Goal: Information Seeking & Learning: Learn about a topic

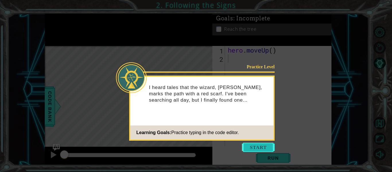
click at [263, 145] on button "Start" at bounding box center [258, 147] width 33 height 9
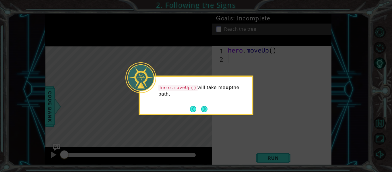
click at [201, 107] on button "Next" at bounding box center [204, 109] width 6 height 6
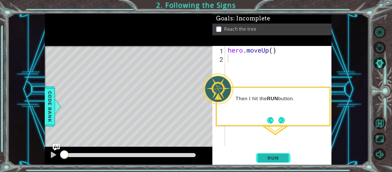
click at [274, 157] on span "Run" at bounding box center [273, 158] width 23 height 6
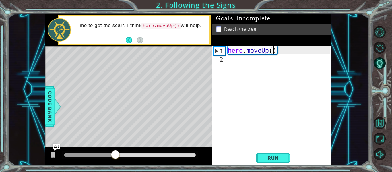
click at [275, 48] on div "hero . moveUp ( )" at bounding box center [280, 104] width 106 height 116
type textarea "hero.moveUp(6)"
click at [277, 153] on button "Run" at bounding box center [273, 158] width 34 height 12
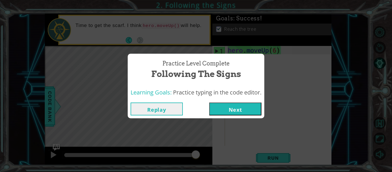
click at [246, 111] on button "Next" at bounding box center [235, 108] width 52 height 13
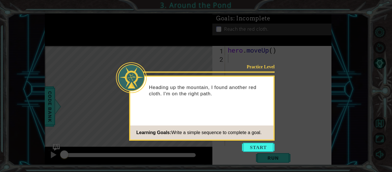
click at [259, 141] on icon at bounding box center [196, 86] width 392 height 172
click at [248, 145] on button "Start" at bounding box center [258, 147] width 33 height 9
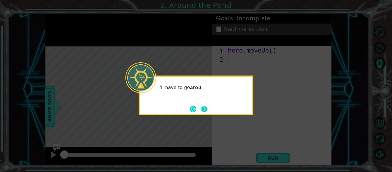
click at [201, 110] on button "Next" at bounding box center [204, 109] width 6 height 6
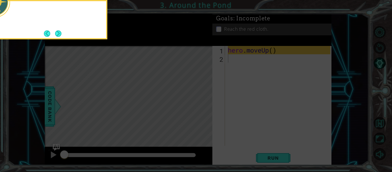
click at [201, 110] on icon at bounding box center [196, 25] width 392 height 292
click at [61, 35] on button "Next" at bounding box center [58, 33] width 6 height 6
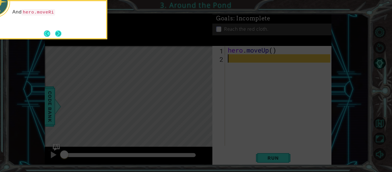
click at [62, 36] on button "Next" at bounding box center [58, 33] width 9 height 9
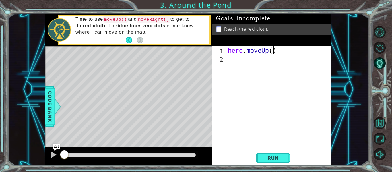
click at [272, 51] on div "hero . moveUp ( )" at bounding box center [280, 104] width 106 height 116
type textarea "hero.moveUp(2)"
click at [232, 59] on div "hero . moveUp ( 2 )" at bounding box center [280, 104] width 106 height 116
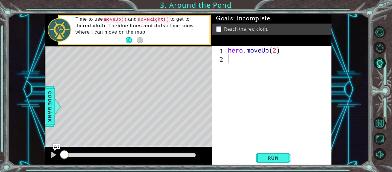
type textarea "he"
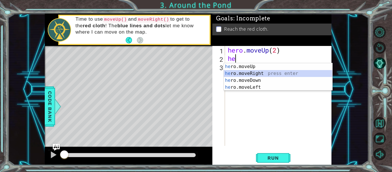
click at [254, 72] on div "he ro.moveUp press enter he ro.moveRight press enter he ro.moveDown press enter…" at bounding box center [278, 83] width 108 height 41
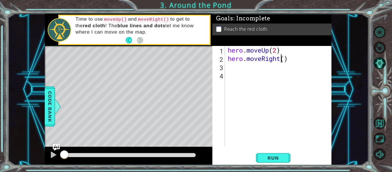
click at [283, 59] on div "hero . moveUp ( 2 ) hero . moveRight ( )" at bounding box center [280, 104] width 106 height 116
type textarea "hero.moveRight()"
click at [284, 59] on div "hero . moveUp ( 2 ) hero . moveRight ( )" at bounding box center [280, 104] width 106 height 116
click at [245, 67] on div "hero . moveUp ( 2 ) hero . moveRight ( )" at bounding box center [280, 104] width 106 height 116
type textarea "h"
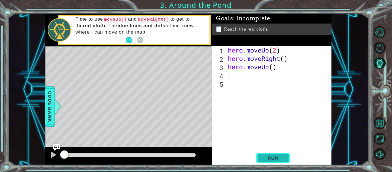
drag, startPoint x: 266, startPoint y: 152, endPoint x: 260, endPoint y: 160, distance: 10.1
click at [264, 154] on button "Run" at bounding box center [273, 158] width 34 height 12
click at [272, 156] on span "Run" at bounding box center [273, 158] width 23 height 6
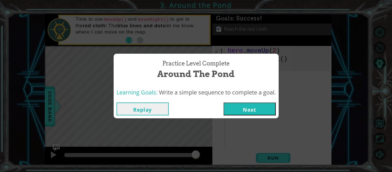
click at [253, 112] on button "Next" at bounding box center [250, 108] width 52 height 13
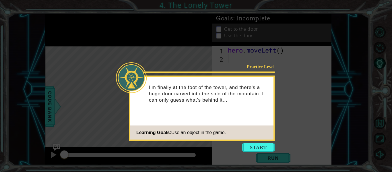
drag, startPoint x: 220, startPoint y: 75, endPoint x: 218, endPoint y: 65, distance: 9.3
drag, startPoint x: 218, startPoint y: 65, endPoint x: 168, endPoint y: 72, distance: 50.0
click at [168, 72] on div at bounding box center [202, 71] width 144 height 1
click at [255, 149] on button "Start" at bounding box center [258, 147] width 33 height 9
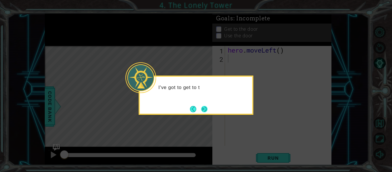
click at [201, 106] on button "Next" at bounding box center [204, 109] width 6 height 6
click at [200, 108] on button "Back" at bounding box center [195, 109] width 11 height 6
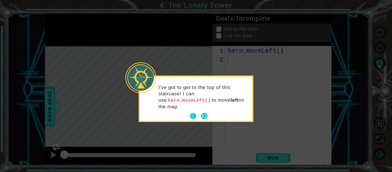
click at [200, 113] on button "Back" at bounding box center [195, 116] width 11 height 6
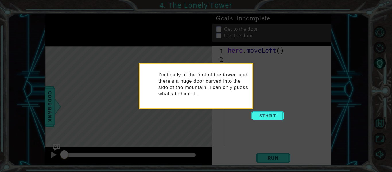
click at [200, 108] on div "I'm finally at the foot of the tower, and there's a huge door carved into the s…" at bounding box center [196, 86] width 115 height 46
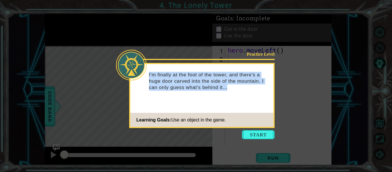
click at [200, 108] on div "Practice Level I'm finally at the foot of the tower, and there's a huge door ca…" at bounding box center [201, 95] width 145 height 65
click at [257, 133] on button "Start" at bounding box center [258, 134] width 33 height 9
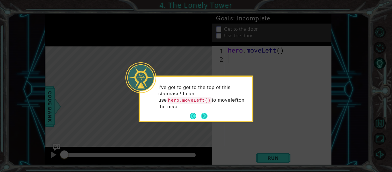
click at [203, 113] on button "Next" at bounding box center [204, 116] width 6 height 6
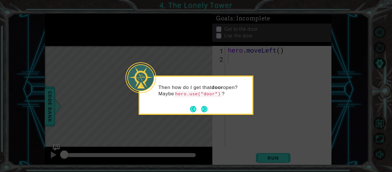
click at [203, 108] on button "Next" at bounding box center [204, 109] width 6 height 6
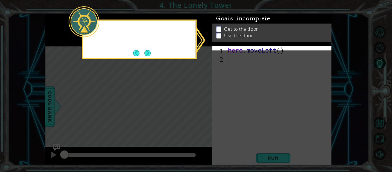
click at [203, 108] on icon at bounding box center [196, 86] width 392 height 172
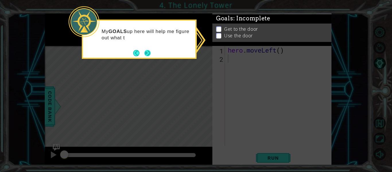
click at [149, 52] on button "Next" at bounding box center [147, 53] width 6 height 6
click at [149, 52] on icon at bounding box center [196, 86] width 392 height 172
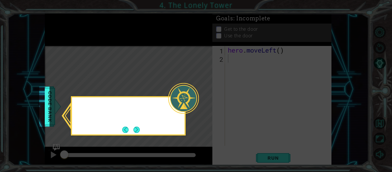
click at [149, 52] on icon at bounding box center [196, 86] width 392 height 172
click at [140, 132] on button "Next" at bounding box center [136, 130] width 6 height 6
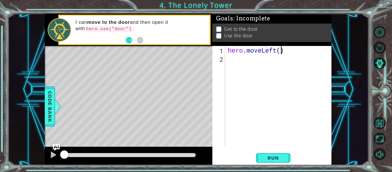
click at [279, 48] on div "hero . moveLeft ( )" at bounding box center [280, 104] width 106 height 116
type textarea "hero.moveLeft(2)"
click at [232, 61] on div "hero . moveLeft ( 2 )" at bounding box center [280, 104] width 106 height 116
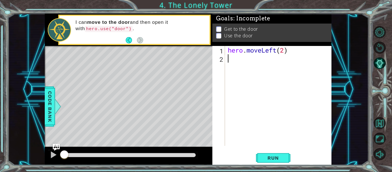
type textarea "h"
click at [272, 59] on div "hero . moveLeft ( 2 ) hero . moveUp ( )" at bounding box center [280, 104] width 106 height 116
type textarea "hero.moveUp(2)"
click at [234, 70] on div "hero . moveLeft ( 2 ) hero . moveUp ( 2 )" at bounding box center [280, 104] width 106 height 116
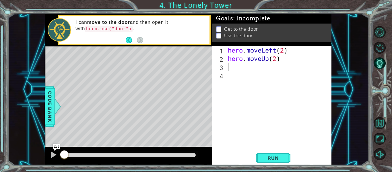
scroll to position [0, 0]
type textarea "h"
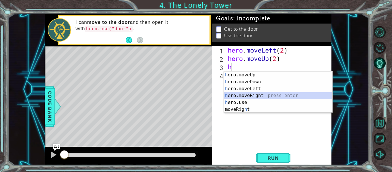
click at [253, 96] on div "h ero.moveUp press enter h ero.moveDown press enter h ero.moveLeft press enter …" at bounding box center [278, 98] width 108 height 55
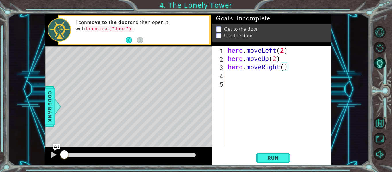
click at [285, 70] on div "hero . moveLeft ( 2 ) hero . moveUp ( 2 ) hero . moveRight ( )" at bounding box center [280, 104] width 106 height 116
type textarea "hero.moveRight(2)"
click at [235, 79] on div "hero . moveLeft ( 2 ) hero . moveUp ( 2 ) hero . moveRight ( 2 )" at bounding box center [280, 104] width 106 height 116
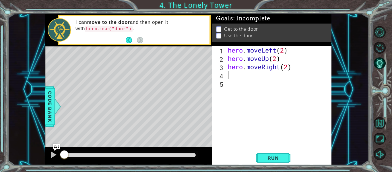
click at [233, 77] on div "hero . moveLeft ( 2 ) hero . moveUp ( 2 ) hero . moveRight ( 2 )" at bounding box center [280, 104] width 106 height 116
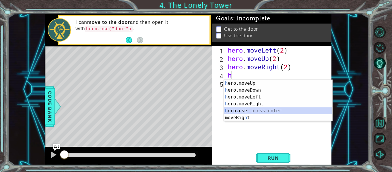
click at [245, 110] on div "h ero.moveUp press enter h ero.moveDown press enter h ero.moveLeft press enter …" at bounding box center [278, 107] width 108 height 55
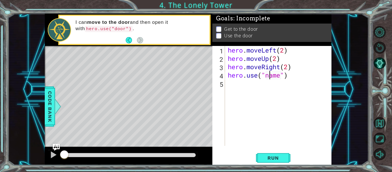
click at [268, 77] on div "hero . moveLeft ( 2 ) hero . moveUp ( 2 ) hero . moveRight ( 2 ) hero . use ( "…" at bounding box center [280, 104] width 106 height 116
click at [265, 77] on div "hero . moveLeft ( 2 ) hero . moveUp ( 2 ) hero . moveRight ( 2 ) hero . use ( "…" at bounding box center [280, 104] width 106 height 116
click at [279, 76] on div "hero . moveLeft ( 2 ) hero . moveUp ( 2 ) hero . moveRight ( 2 ) hero . use ( "…" at bounding box center [280, 104] width 106 height 116
type textarea "hero.use("door")"
click at [278, 154] on button "Run" at bounding box center [273, 158] width 34 height 12
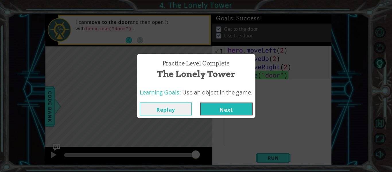
click at [232, 108] on button "Next" at bounding box center [226, 108] width 52 height 13
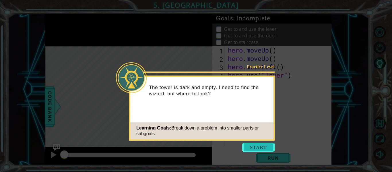
click at [255, 146] on button "Start" at bounding box center [258, 147] width 33 height 9
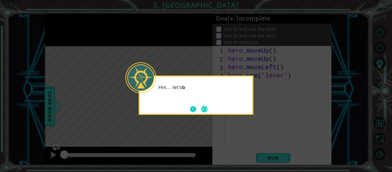
click at [197, 108] on button "Back" at bounding box center [195, 109] width 11 height 6
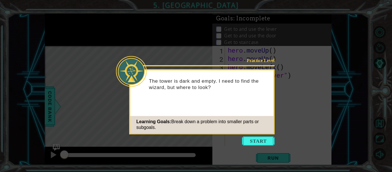
click at [201, 108] on div "Practice Level The tower is dark and empty. I need to find the wizard, but wher…" at bounding box center [201, 101] width 145 height 65
click at [260, 145] on button "Start" at bounding box center [258, 140] width 33 height 9
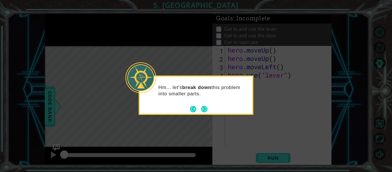
click at [207, 109] on button "Next" at bounding box center [204, 109] width 7 height 7
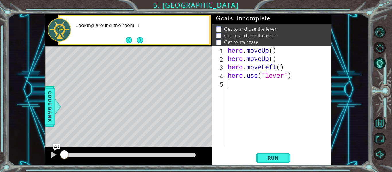
click at [139, 38] on button "Next" at bounding box center [140, 40] width 7 height 7
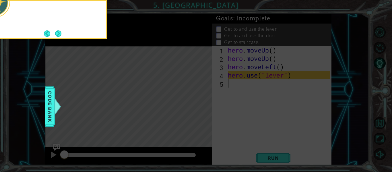
click at [139, 38] on icon at bounding box center [196, 25] width 392 height 292
click at [57, 34] on button "Next" at bounding box center [58, 33] width 7 height 7
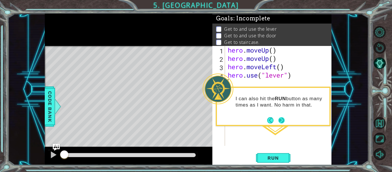
click at [279, 123] on button "Next" at bounding box center [281, 120] width 6 height 6
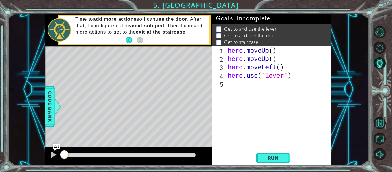
click at [273, 46] on div "Goals : Incomplete Get to and use the lever Get to and use the door Get to stai…" at bounding box center [271, 30] width 119 height 32
click at [272, 52] on div "hero . moveUp ( ) hero . moveUp ( ) hero . moveLeft ( ) hero . use ( "lever" )" at bounding box center [280, 104] width 106 height 116
click at [272, 59] on div "hero . moveUp ( 2 ) hero . moveUp ( ) hero . moveLeft ( ) hero . use ( "lever" )" at bounding box center [280, 104] width 106 height 116
click at [268, 59] on div "hero . moveUp ( 2 ) hero . moveUp ( ) hero . moveLeft ( ) hero . use ( "lever" )" at bounding box center [280, 104] width 106 height 116
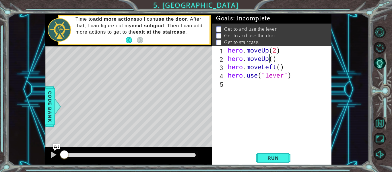
scroll to position [0, 2]
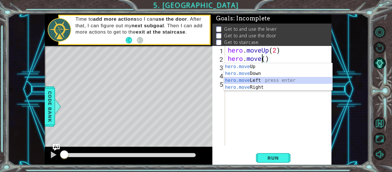
click at [239, 80] on div "hero.move Up press enter hero.move Down press enter hero.move Left press enter …" at bounding box center [278, 83] width 108 height 41
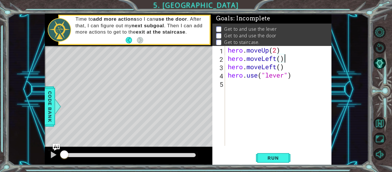
scroll to position [0, 2]
click at [282, 66] on div "hero . moveUp ( 2 ) hero . moveLeft ( ) hero . moveLeft ( ) hero . use ( "lever…" at bounding box center [280, 104] width 106 height 116
click at [275, 67] on div "hero . moveUp ( 2 ) hero . moveLeft ( ) hero . moveLeft ( ) hero . use ( "lever…" at bounding box center [280, 104] width 106 height 116
click at [277, 67] on div "hero . moveUp ( 2 ) hero . moveLeft ( ) hero . moveLeft ( ) hero . use ( "lever…" at bounding box center [280, 104] width 106 height 116
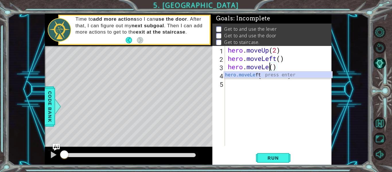
scroll to position [0, 2]
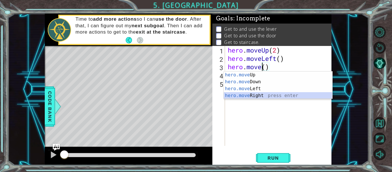
click at [242, 93] on div "hero.move Up press enter hero.move Down press enter hero.move Left press enter …" at bounding box center [278, 91] width 108 height 41
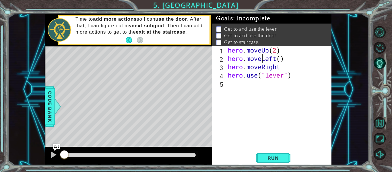
click at [261, 61] on div "hero . moveUp ( 2 ) hero . moveLeft ( ) hero . moveRight hero . use ( "lever" )" at bounding box center [280, 104] width 106 height 116
type textarea "hero.moveLeft()"
click at [285, 61] on div "hero . moveUp ( 2 ) hero . moveLeft ( ) hero . moveRight hero . use ( "lever" )" at bounding box center [280, 104] width 106 height 116
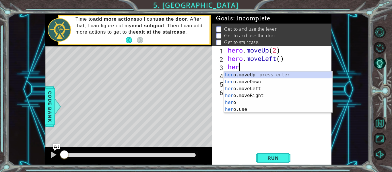
scroll to position [0, 0]
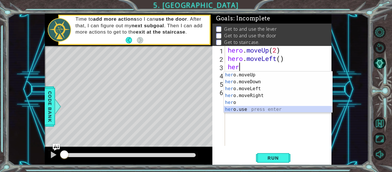
click at [252, 110] on div "her o.moveUp press enter her o.moveDown press enter her o.moveLeft press enter …" at bounding box center [278, 98] width 108 height 55
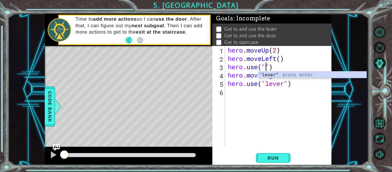
scroll to position [0, 2]
click at [280, 74] on div "" lever" press enter" at bounding box center [312, 81] width 108 height 21
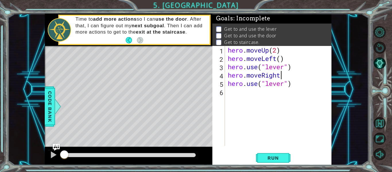
click at [285, 75] on div "hero . moveUp ( 2 ) hero . moveLeft ( ) hero . use ( "lever" ) hero . moveRight…" at bounding box center [280, 104] width 106 height 116
type textarea "hero.moveRight(4)"
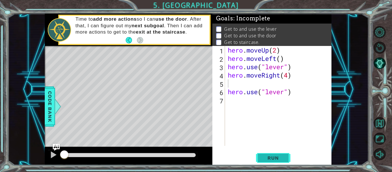
click at [271, 156] on span "Run" at bounding box center [273, 158] width 23 height 6
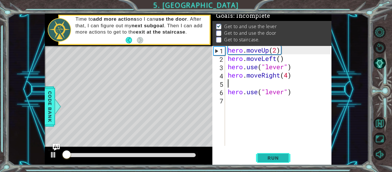
scroll to position [5, 0]
